Goal: Task Accomplishment & Management: Manage account settings

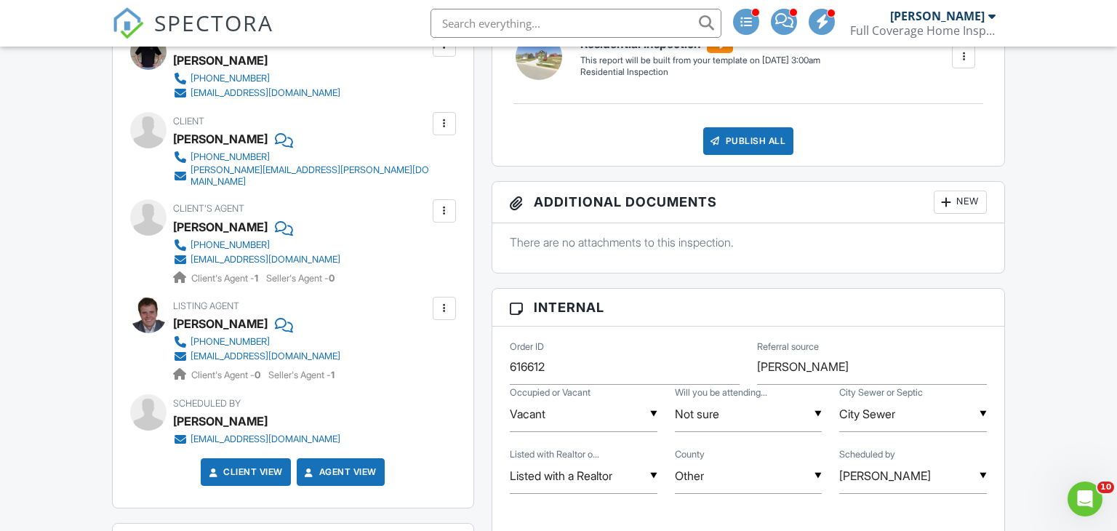
scroll to position [460, 0]
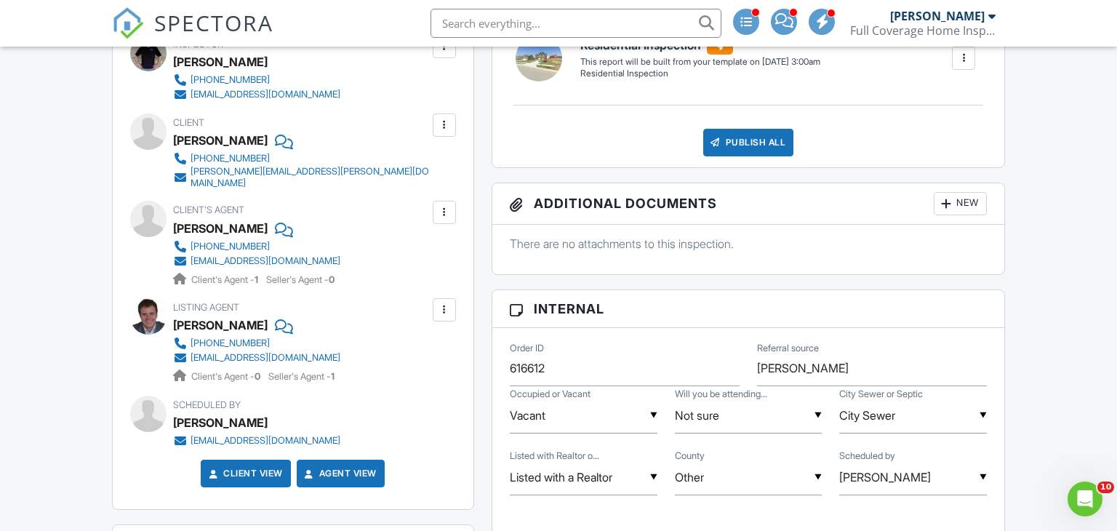
click at [440, 212] on div at bounding box center [444, 212] width 23 height 23
click at [426, 242] on li "Edit" at bounding box center [410, 257] width 74 height 36
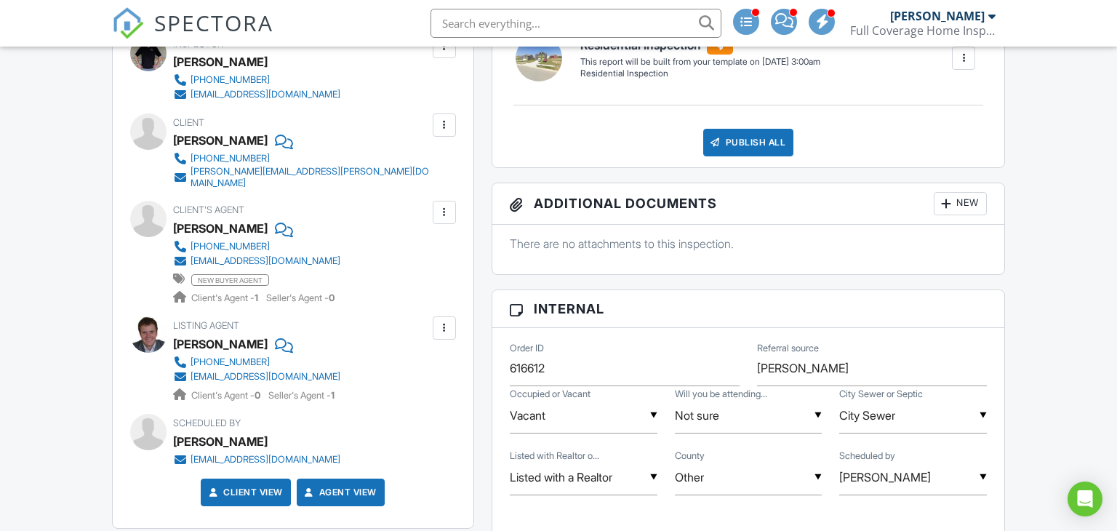
click at [450, 321] on div at bounding box center [444, 328] width 15 height 15
click at [433, 355] on li "Edit" at bounding box center [410, 372] width 74 height 36
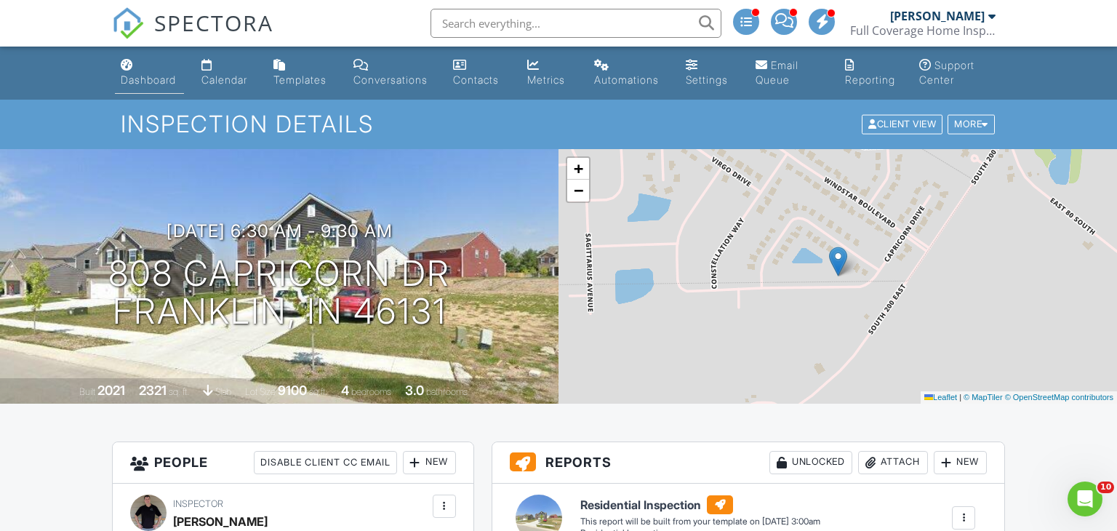
click at [154, 84] on div "Dashboard" at bounding box center [148, 79] width 55 height 12
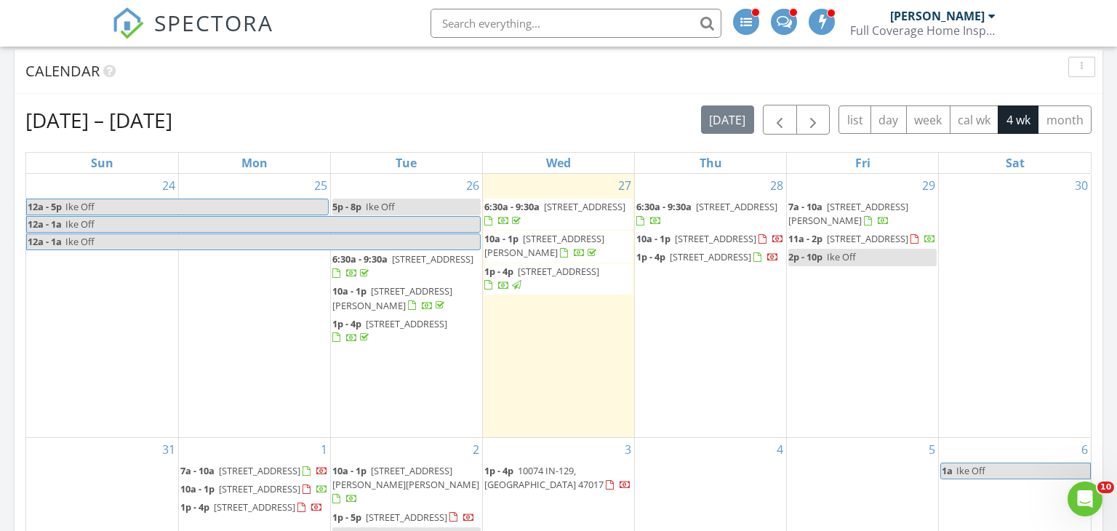
scroll to position [618, 0]
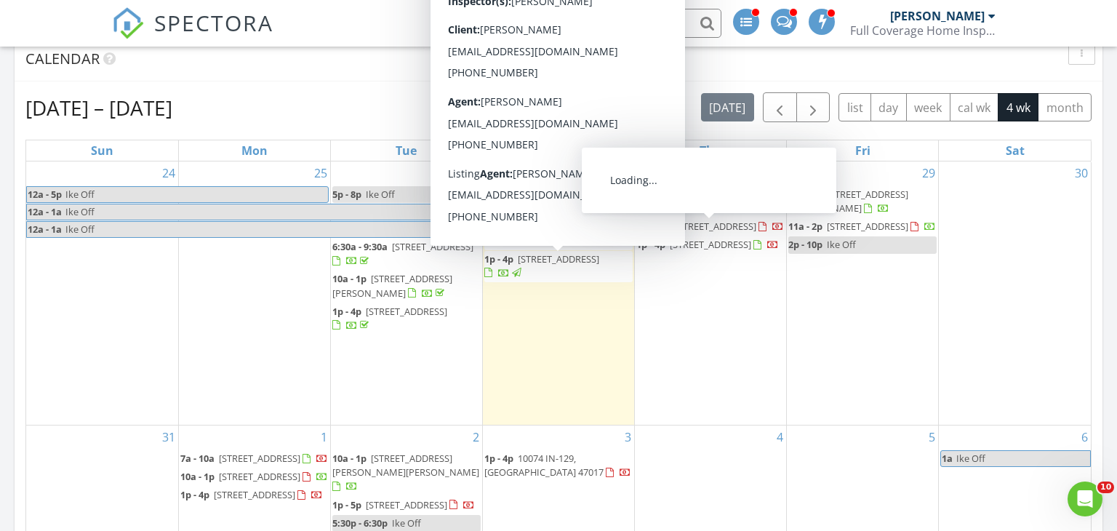
click at [718, 229] on span "4418 S C St, Richmond 47374" at bounding box center [715, 226] width 81 height 13
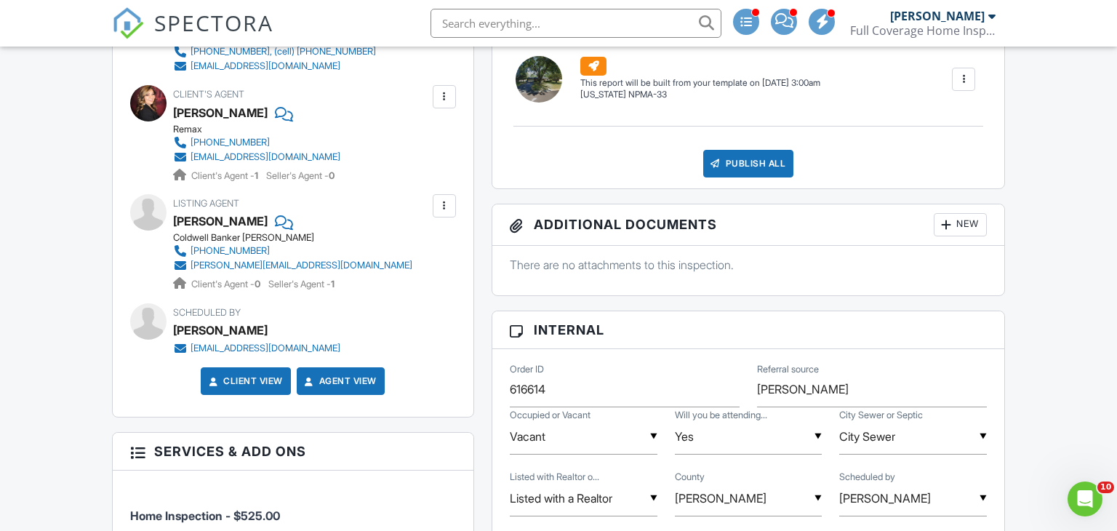
scroll to position [589, 0]
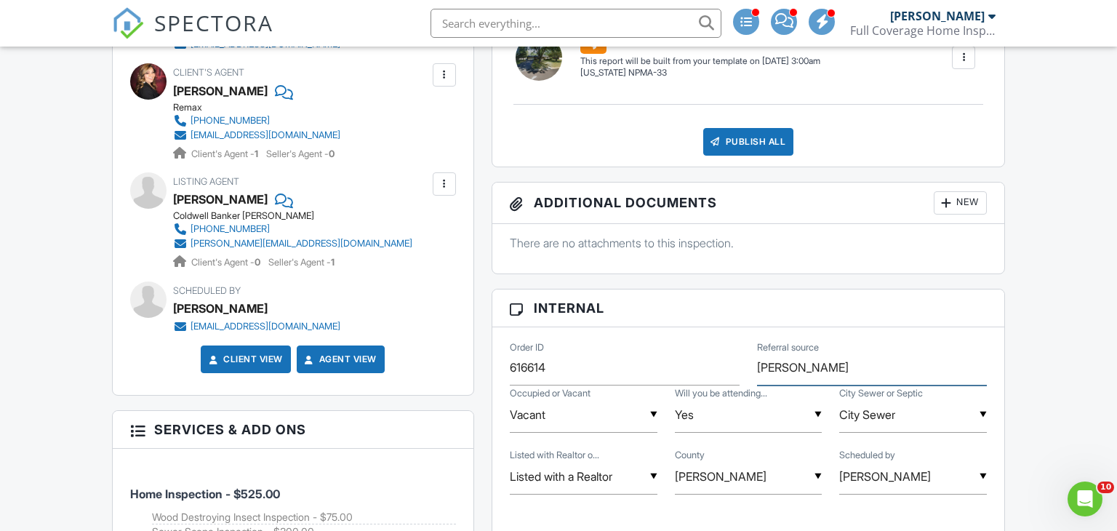
click at [914, 378] on input "Michelle Thurston" at bounding box center [872, 368] width 230 height 36
type input "[PERSON_NAME]"
click at [446, 73] on div at bounding box center [444, 75] width 15 height 15
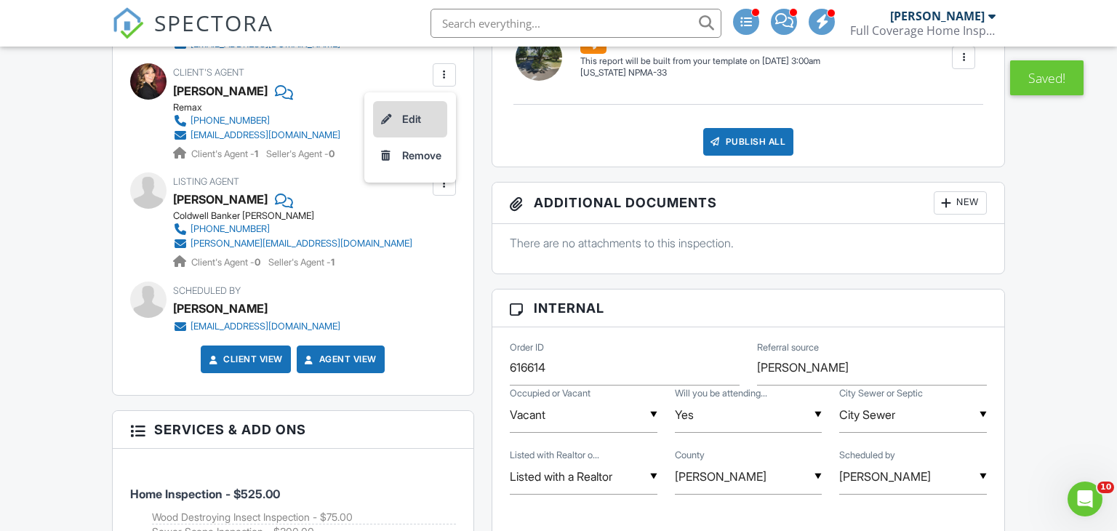
click at [421, 125] on li "Edit" at bounding box center [410, 119] width 74 height 36
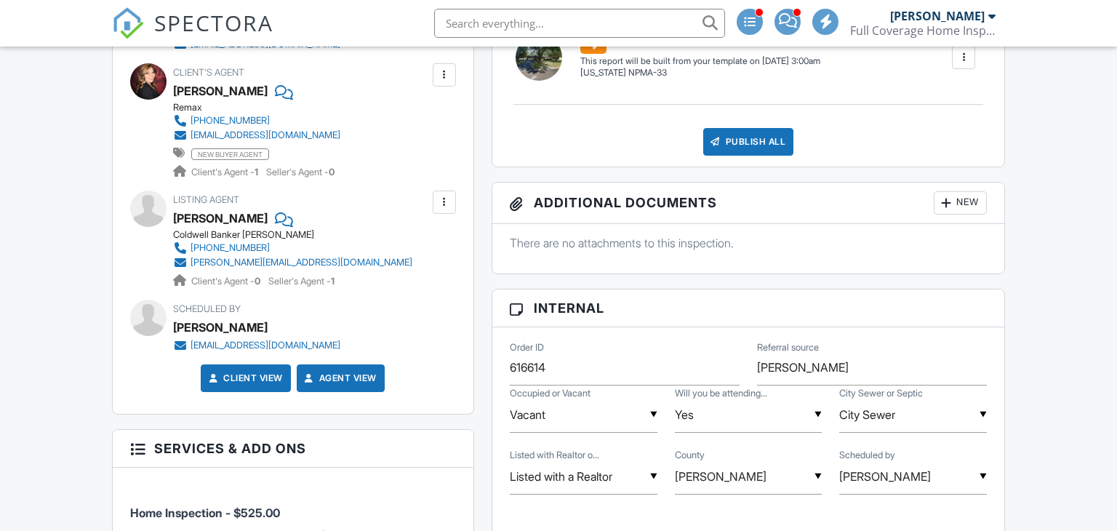
click at [437, 203] on div at bounding box center [444, 202] width 15 height 15
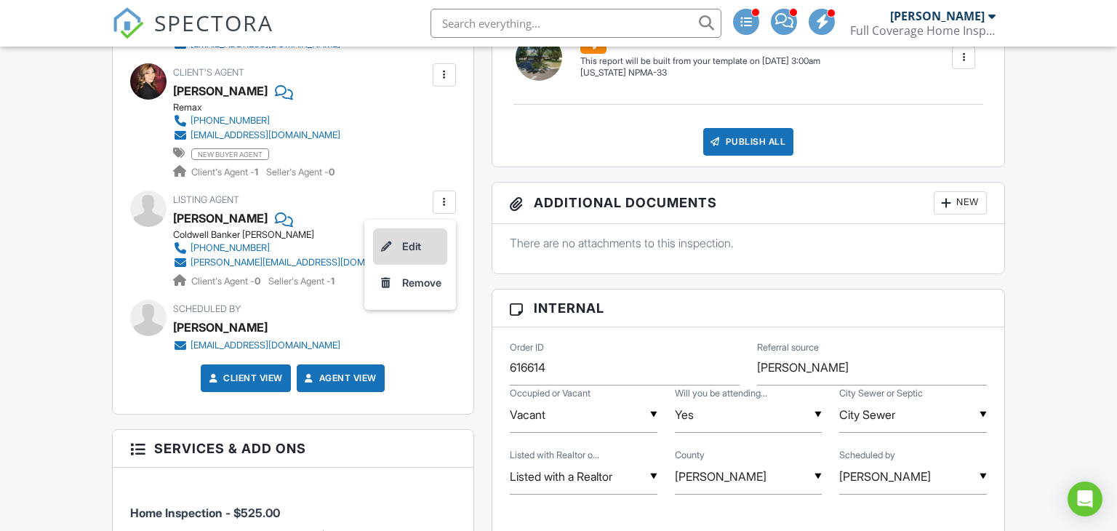
click at [409, 249] on li "Edit" at bounding box center [410, 246] width 74 height 36
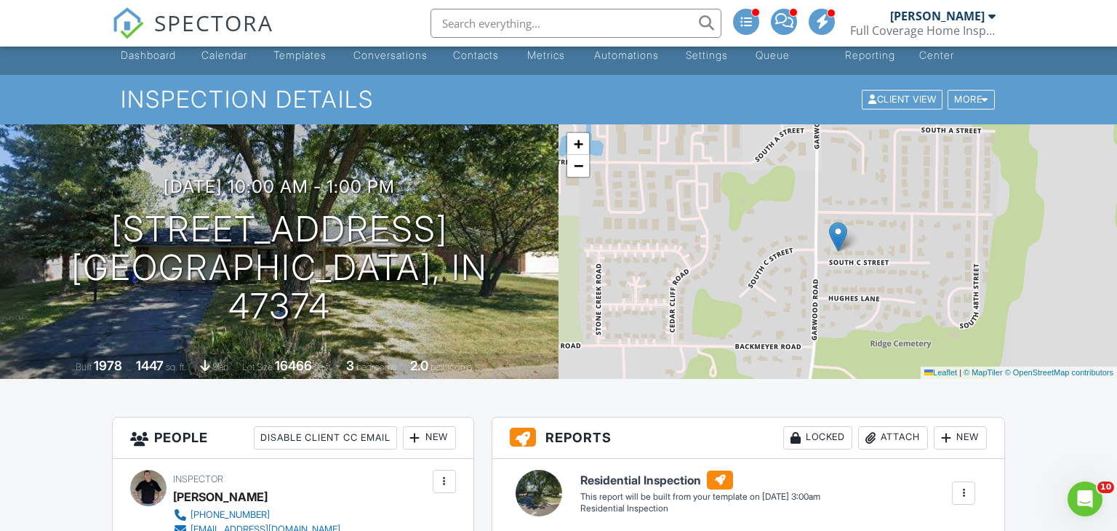
scroll to position [20, 0]
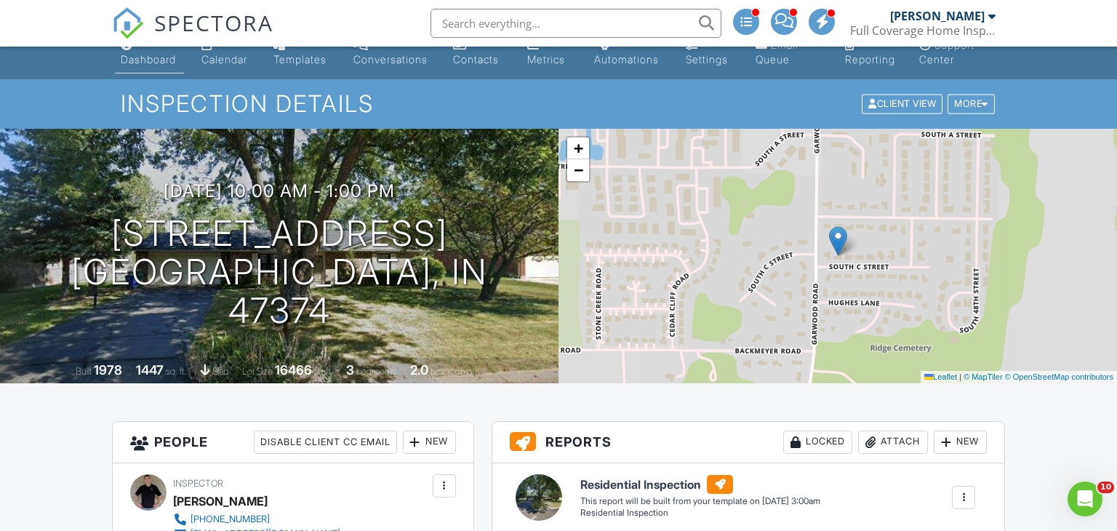
click at [145, 58] on div "Dashboard" at bounding box center [148, 59] width 55 height 12
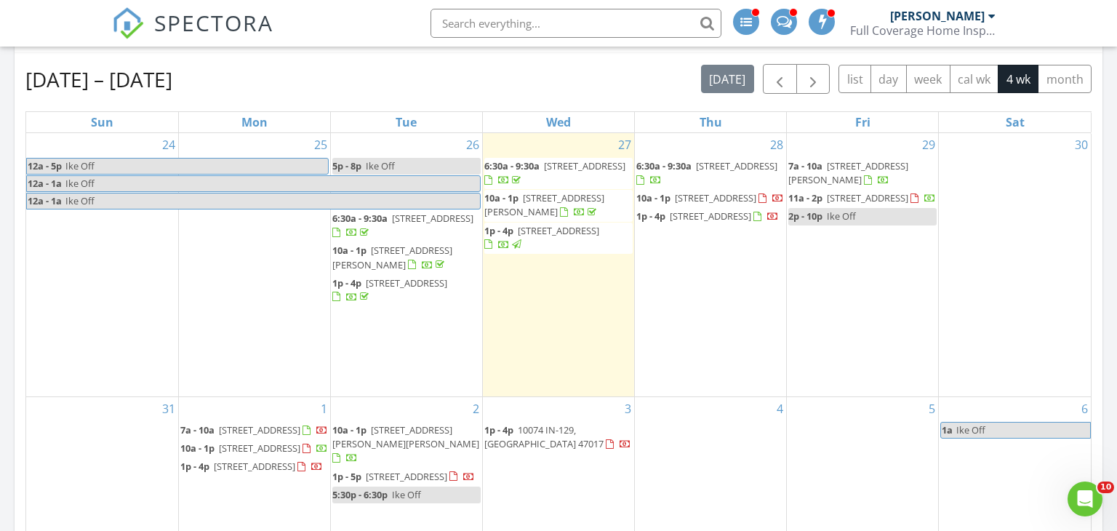
scroll to position [647, 0]
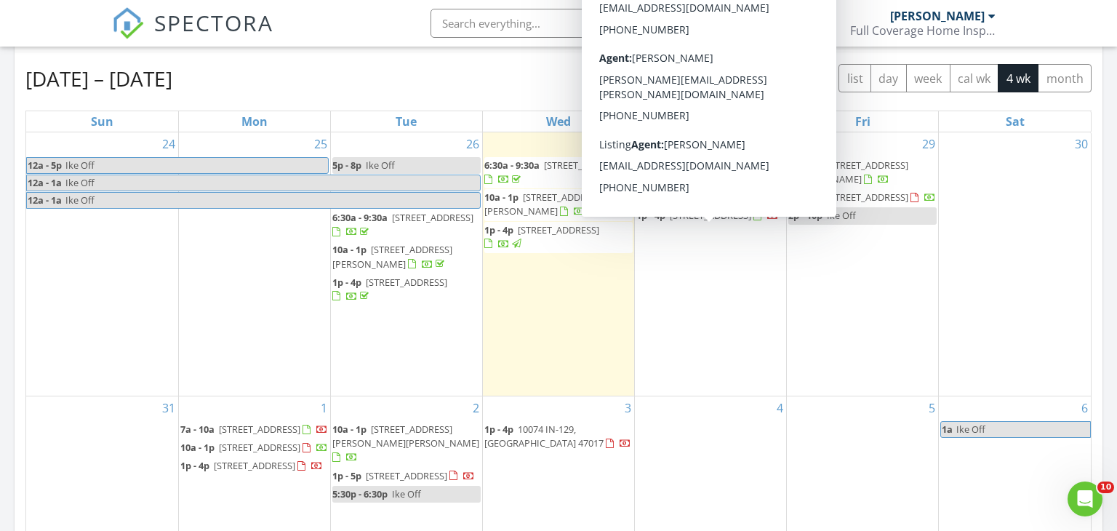
click at [718, 222] on span "[STREET_ADDRESS]" at bounding box center [710, 215] width 81 height 13
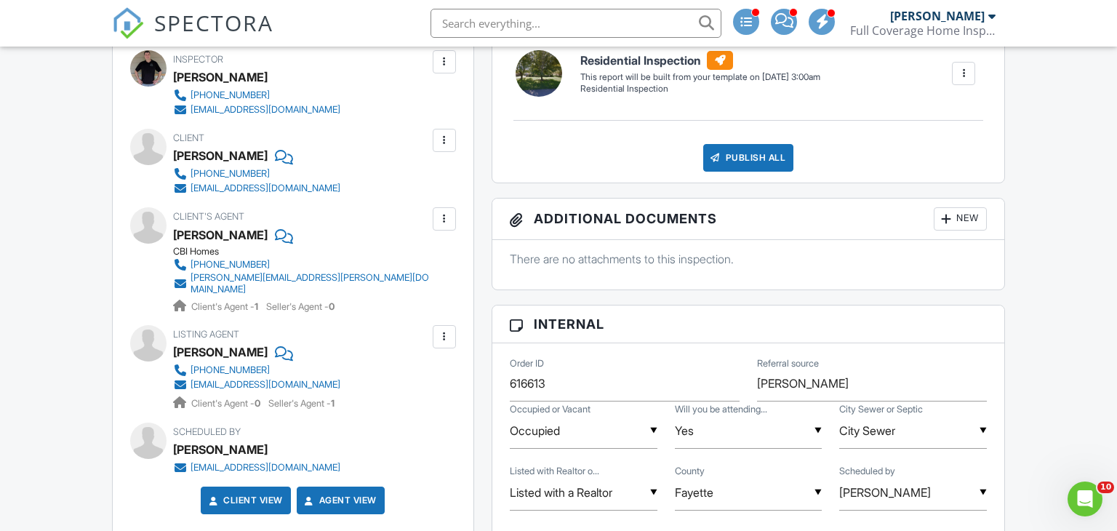
scroll to position [442, 0]
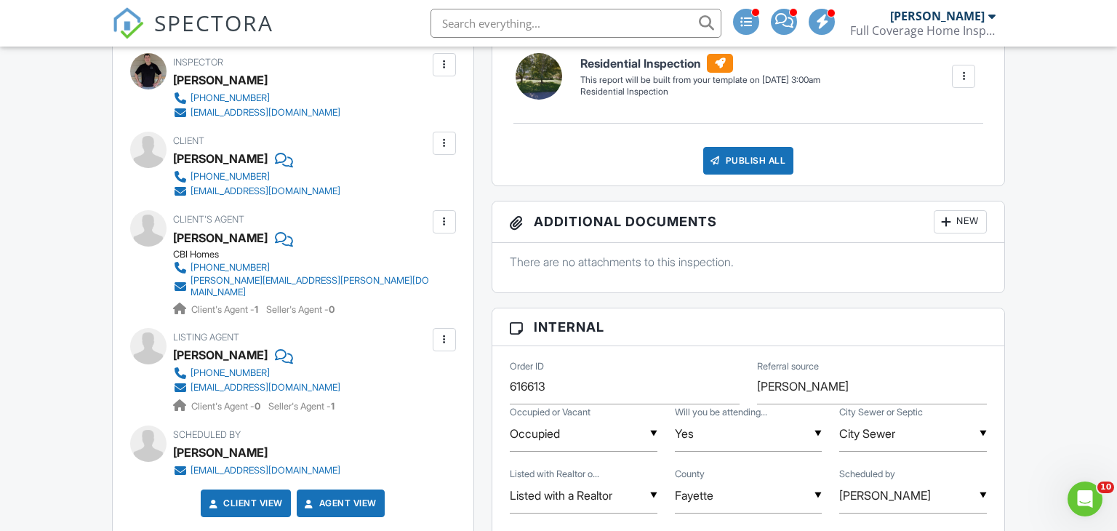
click at [452, 218] on div at bounding box center [444, 221] width 23 height 23
click at [407, 266] on li "Edit" at bounding box center [410, 266] width 74 height 36
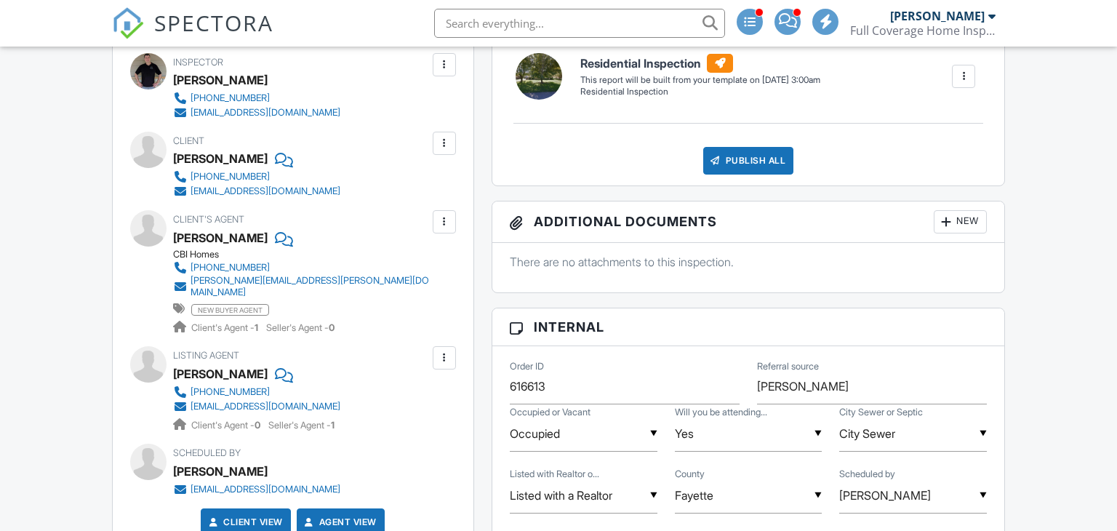
scroll to position [442, 0]
click at [437, 352] on div at bounding box center [444, 358] width 15 height 15
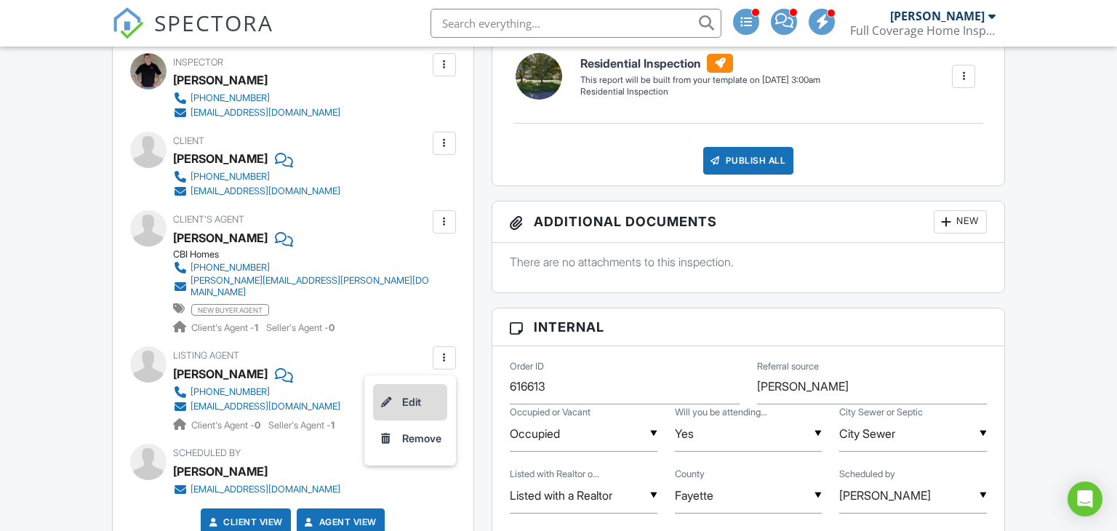
click at [418, 388] on li "Edit" at bounding box center [410, 402] width 74 height 36
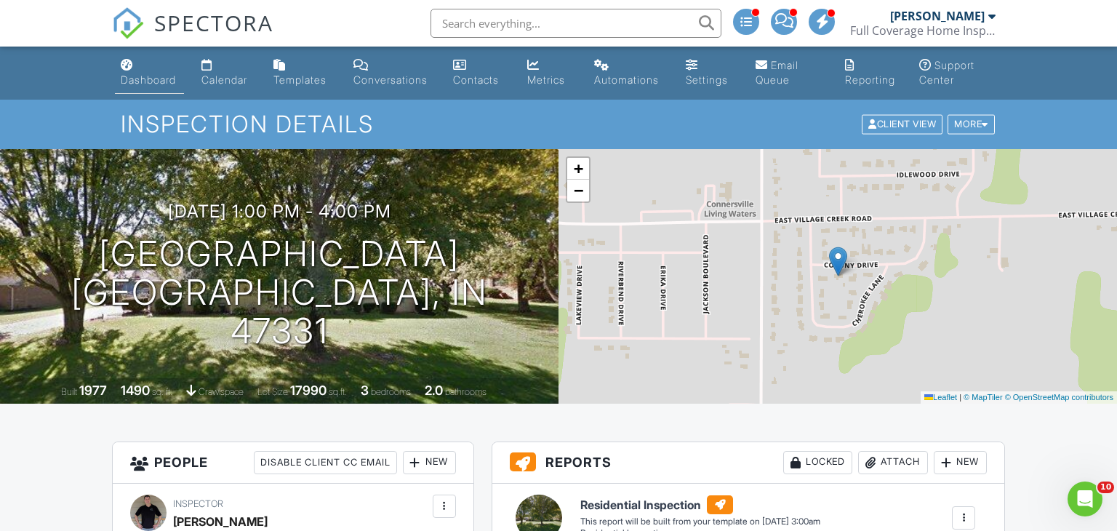
click at [126, 80] on div "Dashboard" at bounding box center [148, 79] width 55 height 12
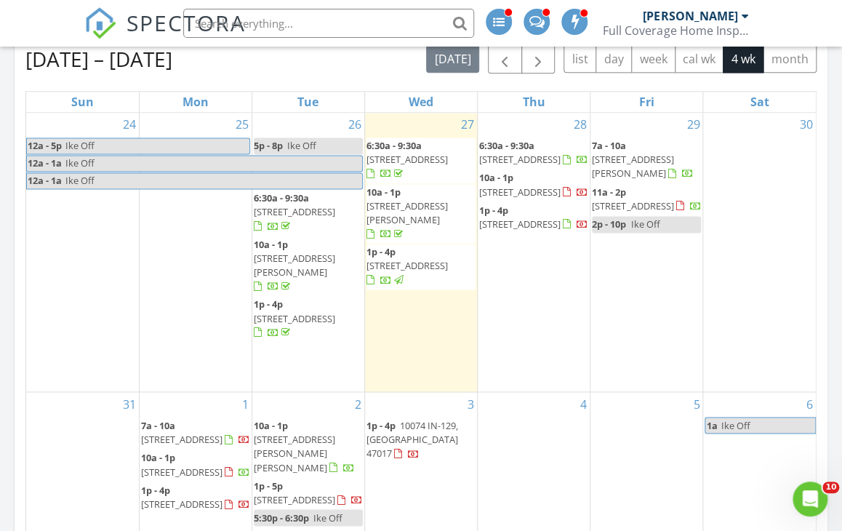
scroll to position [687, 0]
